Goal: Book appointment/travel/reservation

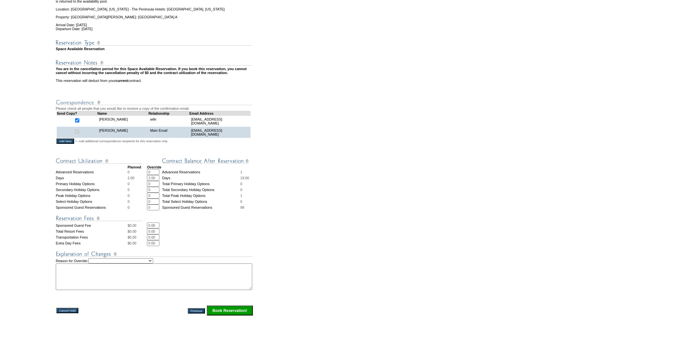
scroll to position [146, 0]
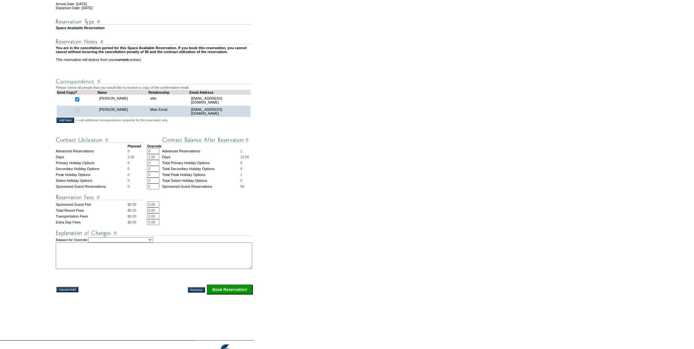
click at [158, 160] on input "2.00" at bounding box center [153, 157] width 12 height 6
type input "4"
click at [175, 225] on td "0.00 * *" at bounding box center [200, 222] width 107 height 6
click at [146, 243] on select "Creating Continuous Stay Days Rebooked After Cancellation Editing Occupant Expe…" at bounding box center [120, 240] width 65 height 5
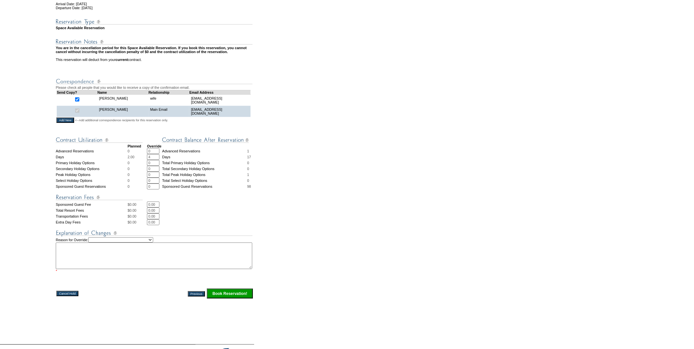
select select "1035"
click at [96, 243] on select "Creating Continuous Stay Days Rebooked After Cancellation Editing Occupant Expe…" at bounding box center [120, 240] width 65 height 5
click at [127, 265] on textarea at bounding box center [154, 256] width 197 height 27
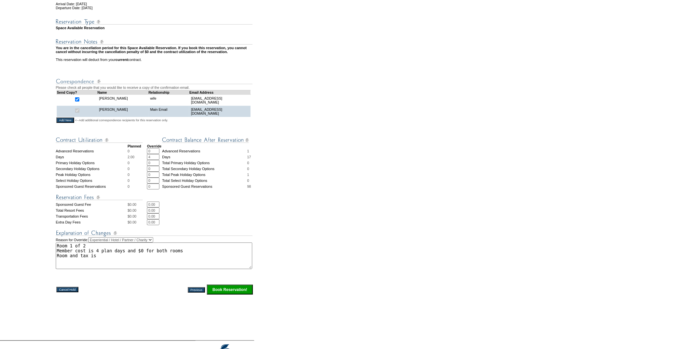
paste textarea "$5,317.52"
type textarea "Room 1 of 2 Member cost is 4 plan days and $0 for both rooms Room and tax is $5…"
click at [235, 295] on input "Book Reservation!" at bounding box center [230, 290] width 46 height 10
